Goal: Navigation & Orientation: Understand site structure

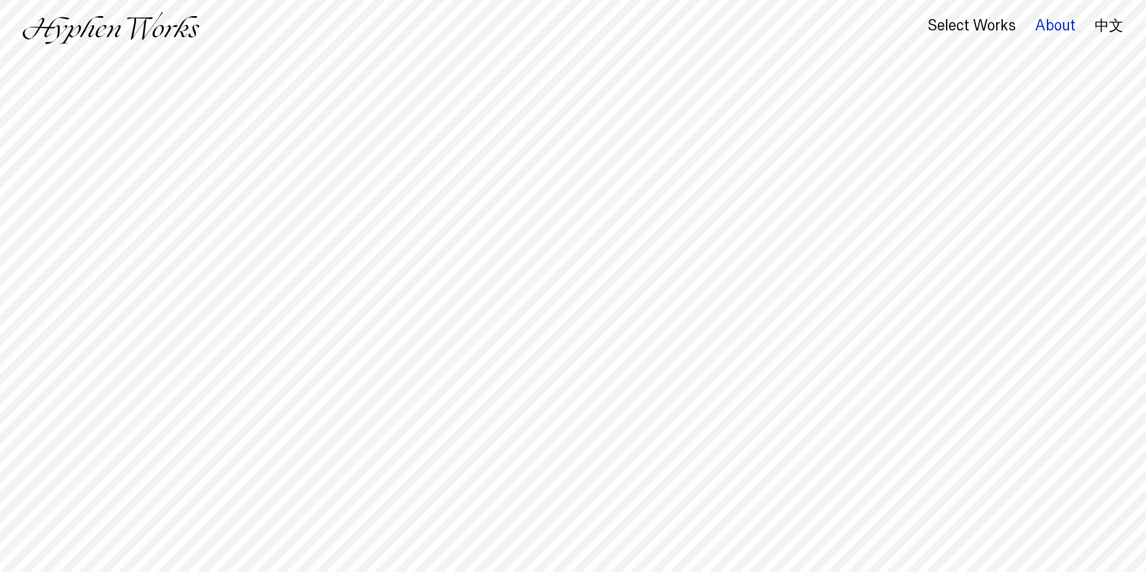
click at [1042, 21] on div "About" at bounding box center [1055, 25] width 41 height 17
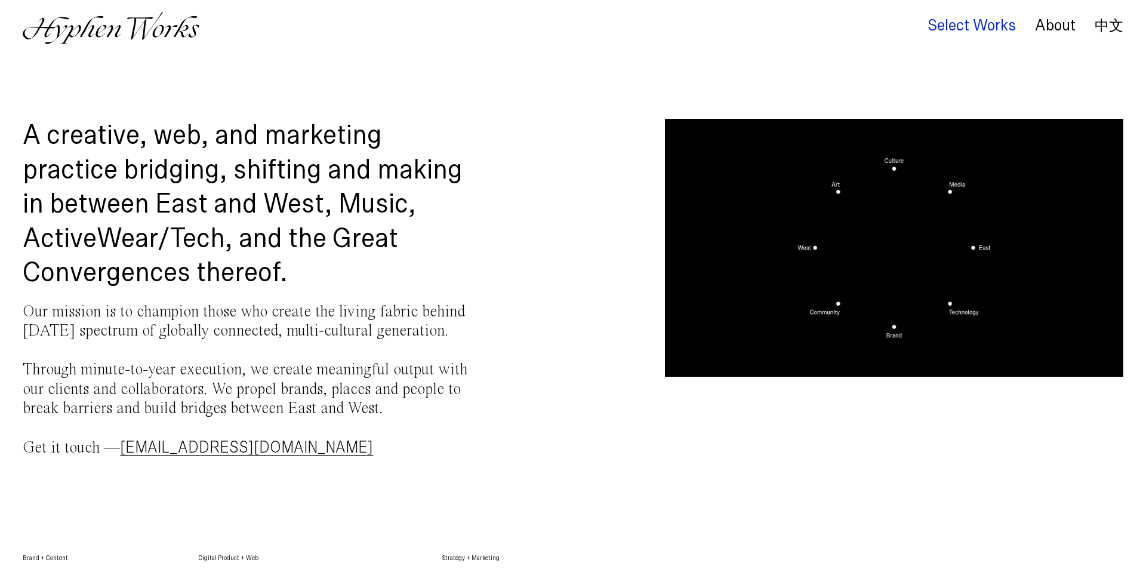
click at [957, 19] on div "Select Works" at bounding box center [972, 25] width 88 height 17
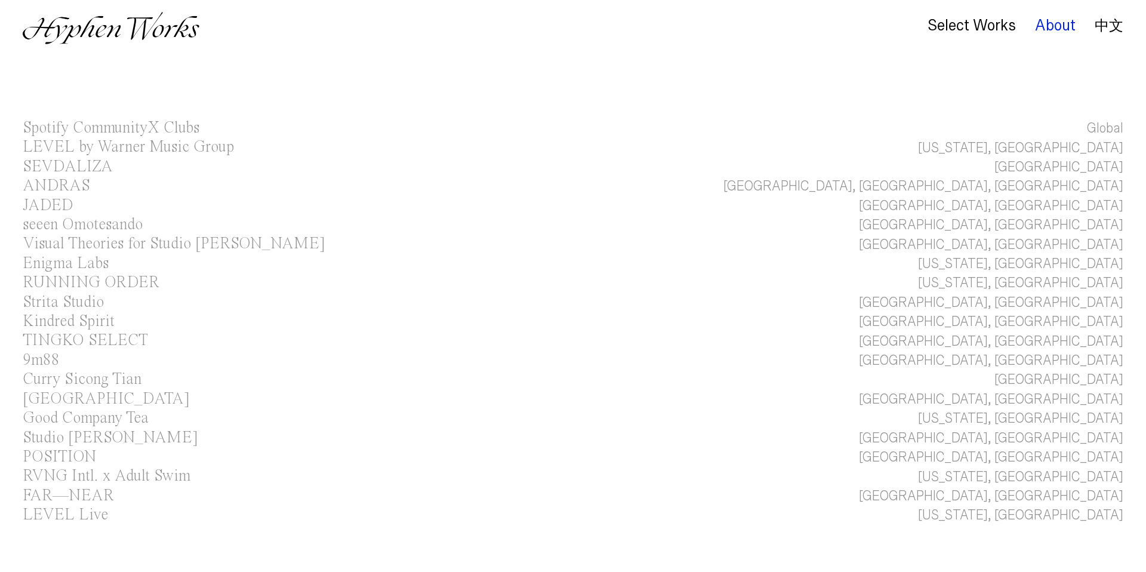
click at [1045, 20] on div "About" at bounding box center [1055, 25] width 41 height 17
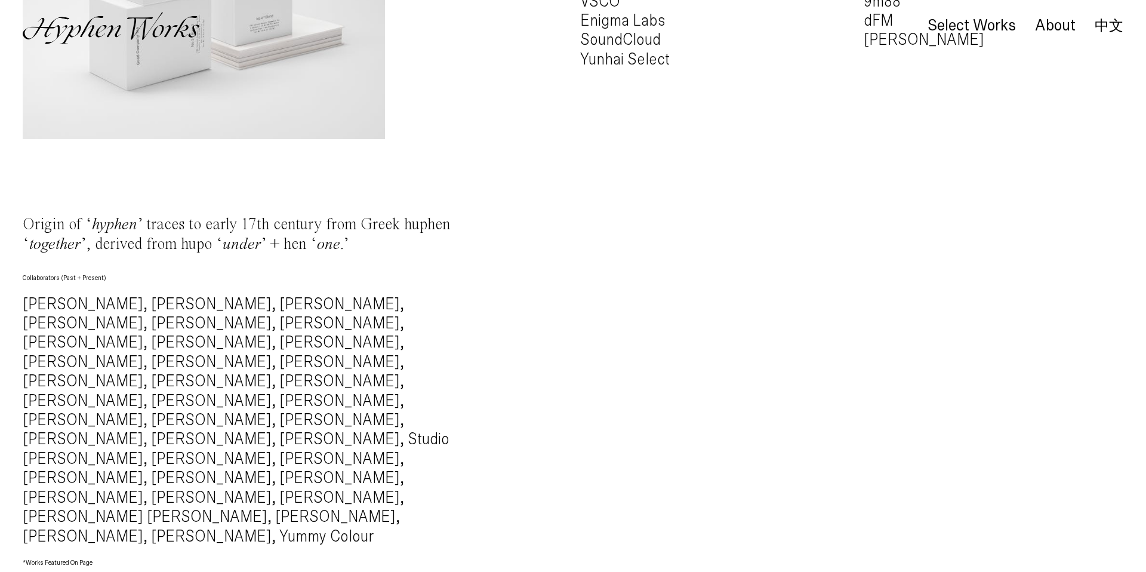
scroll to position [1096, 0]
